Goal: Task Accomplishment & Management: Manage account settings

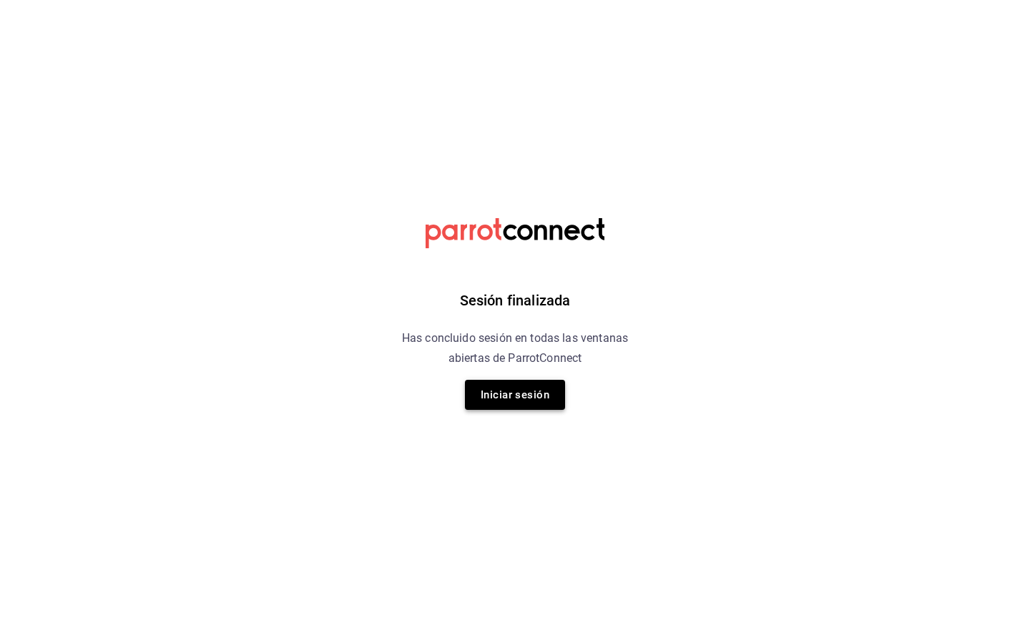
click at [515, 400] on button "Iniciar sesión" at bounding box center [515, 395] width 100 height 30
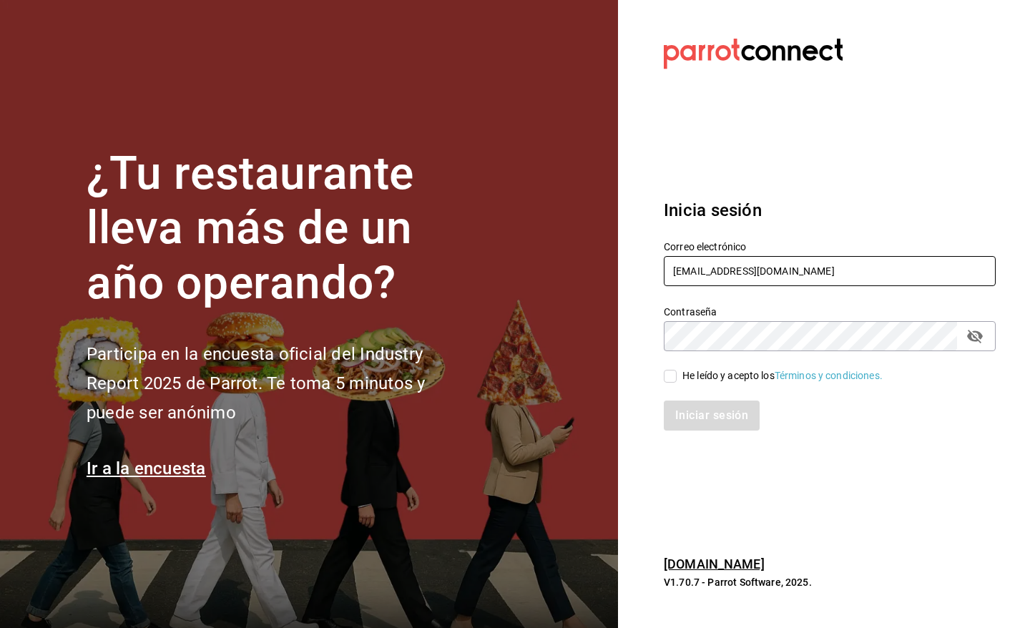
click at [775, 262] on input "[EMAIL_ADDRESS][DOMAIN_NAME]" at bounding box center [830, 271] width 332 height 30
type input "[EMAIL_ADDRESS][DOMAIN_NAME]"
click at [674, 377] on input "He leído y acepto los Términos y condiciones." at bounding box center [670, 376] width 13 height 13
checkbox input "true"
click at [692, 417] on button "Iniciar sesión" at bounding box center [712, 415] width 97 height 30
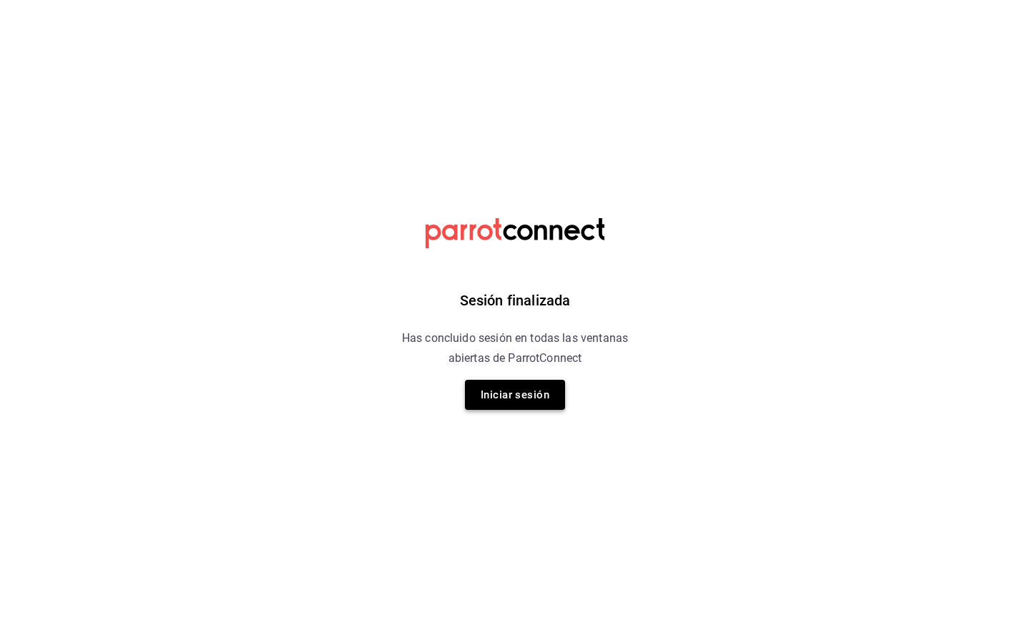
click at [519, 393] on button "Iniciar sesión" at bounding box center [515, 395] width 100 height 30
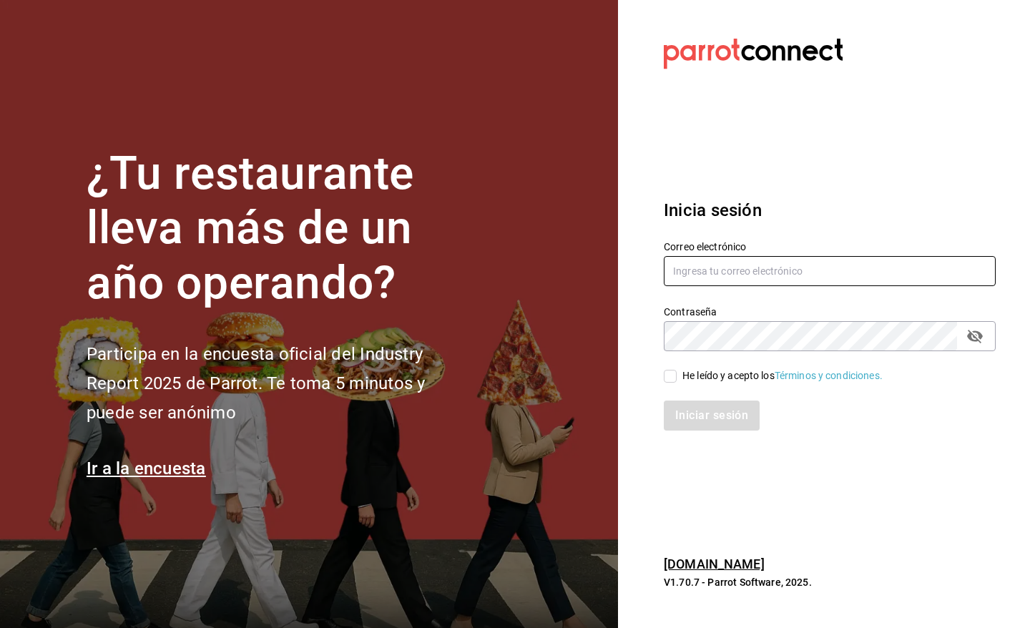
type input "[EMAIL_ADDRESS][DOMAIN_NAME]"
